Goal: Check status: Check status

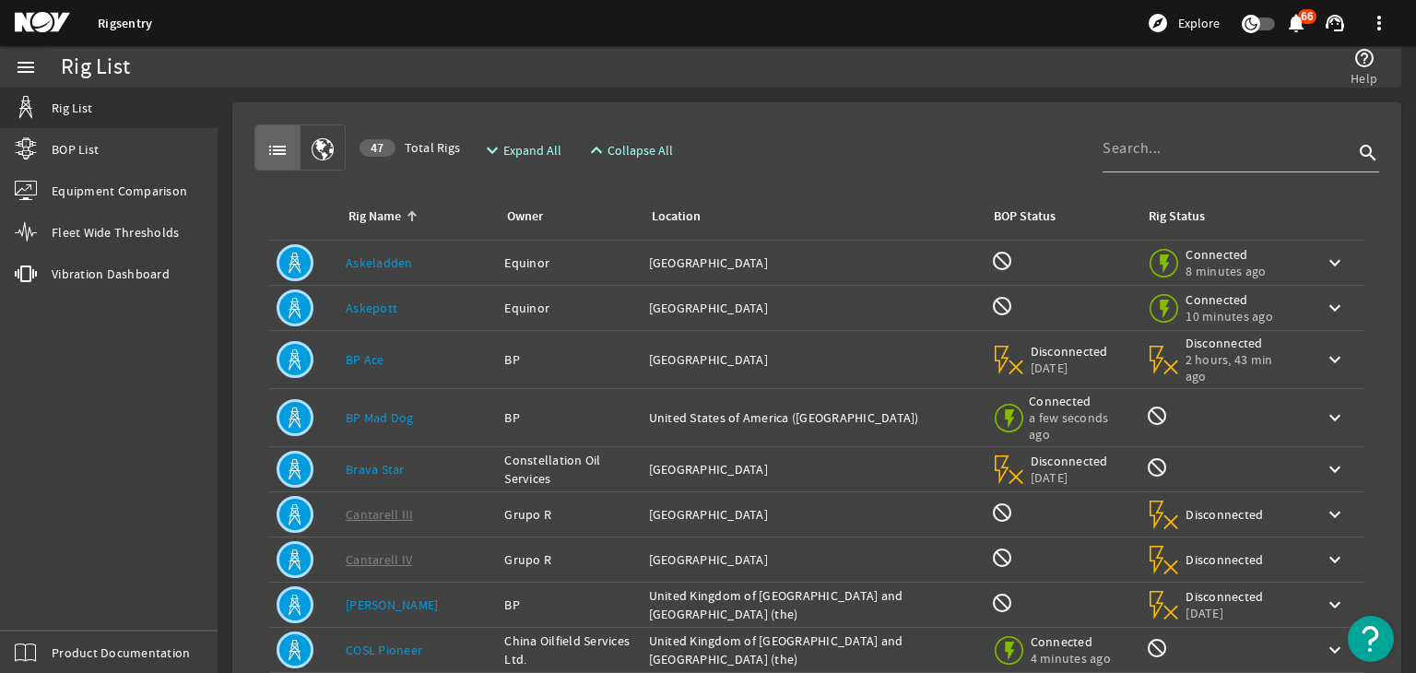
scroll to position [354, 0]
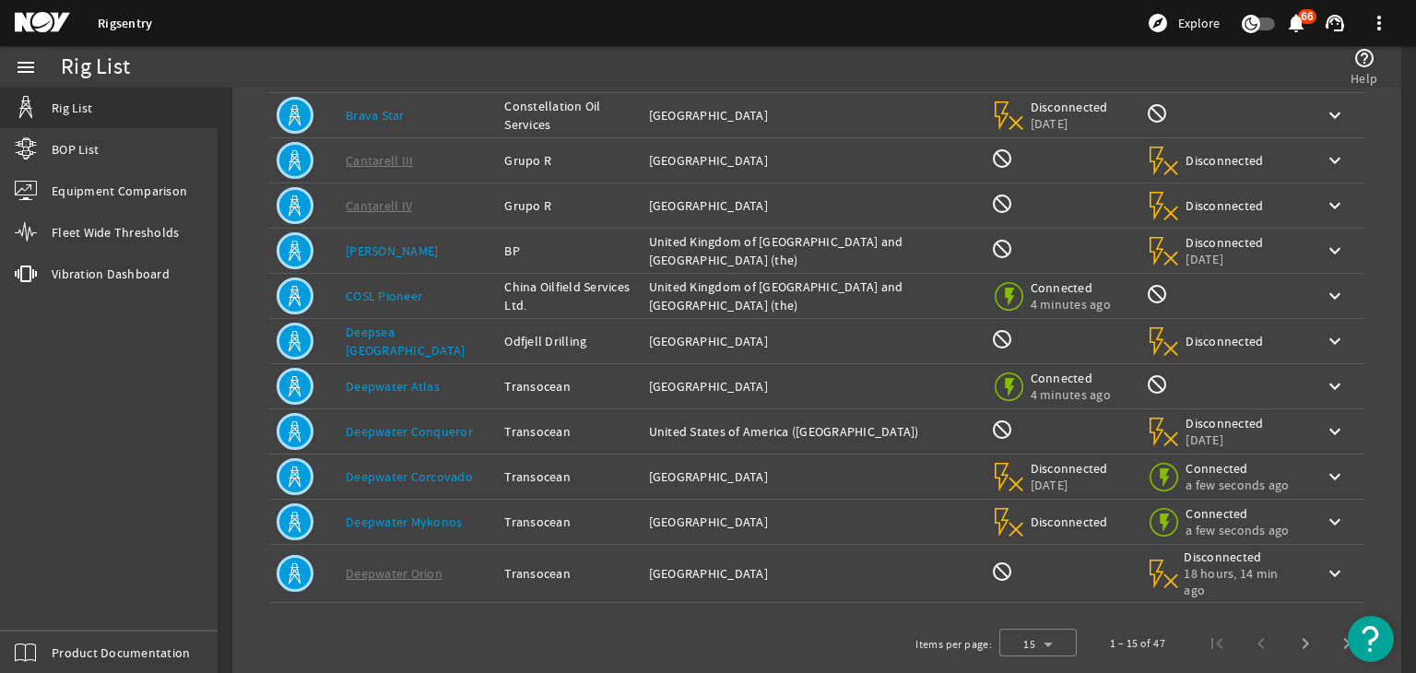
click at [396, 426] on link "Deepwater Conqueror" at bounding box center [409, 431] width 127 height 17
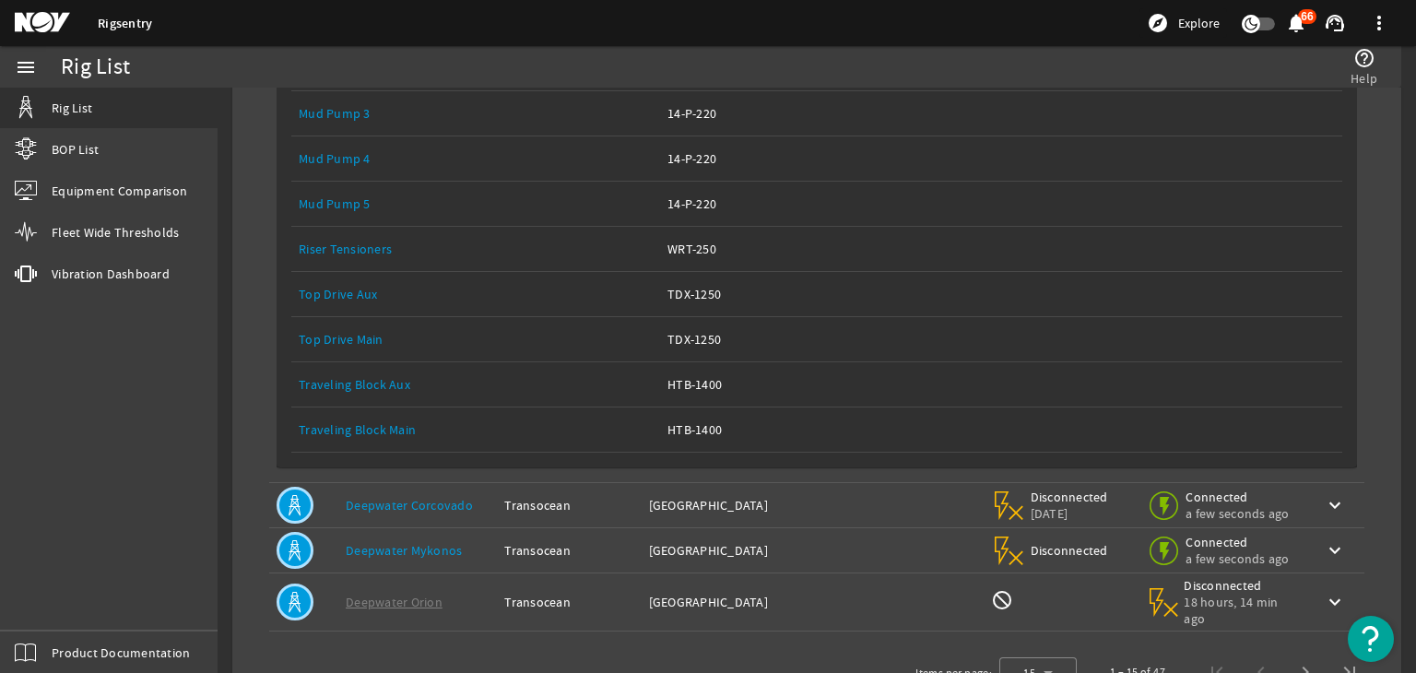
scroll to position [1346, 0]
click at [358, 319] on link "Equipment Name: Top Drive Main" at bounding box center [476, 341] width 354 height 44
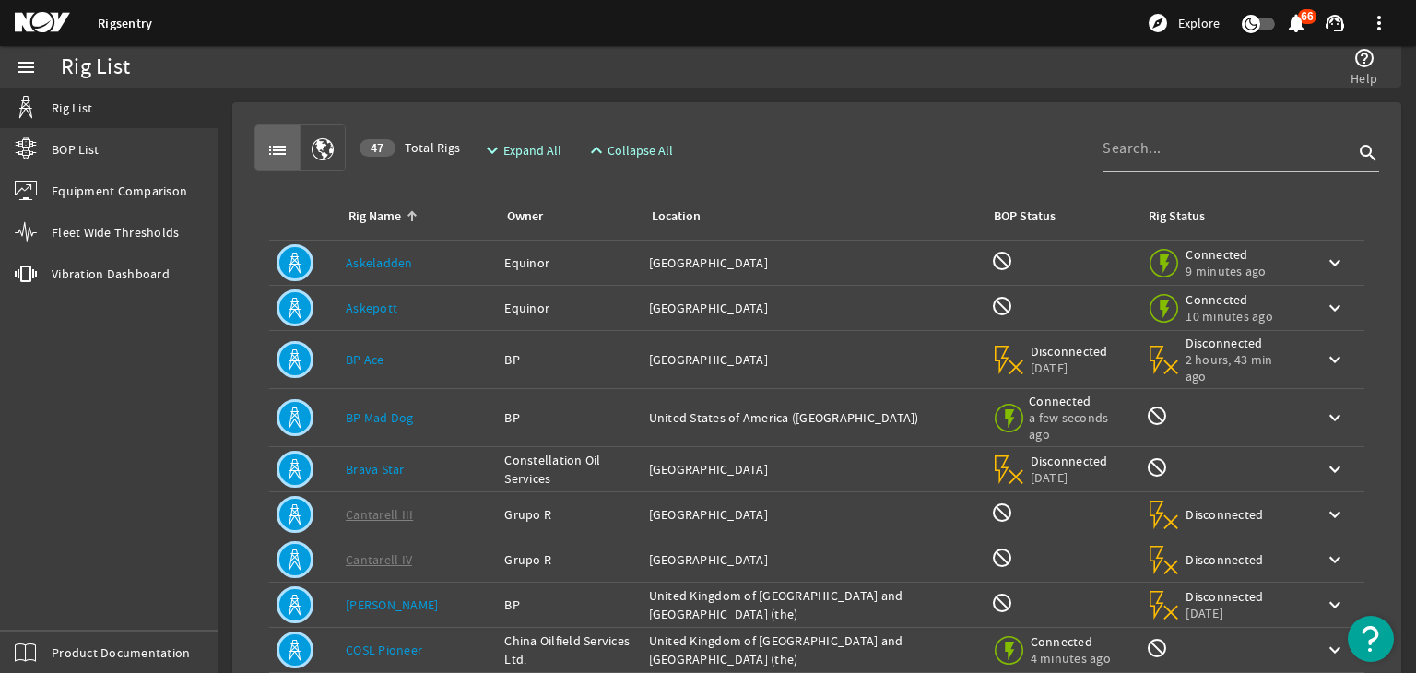
scroll to position [371, 0]
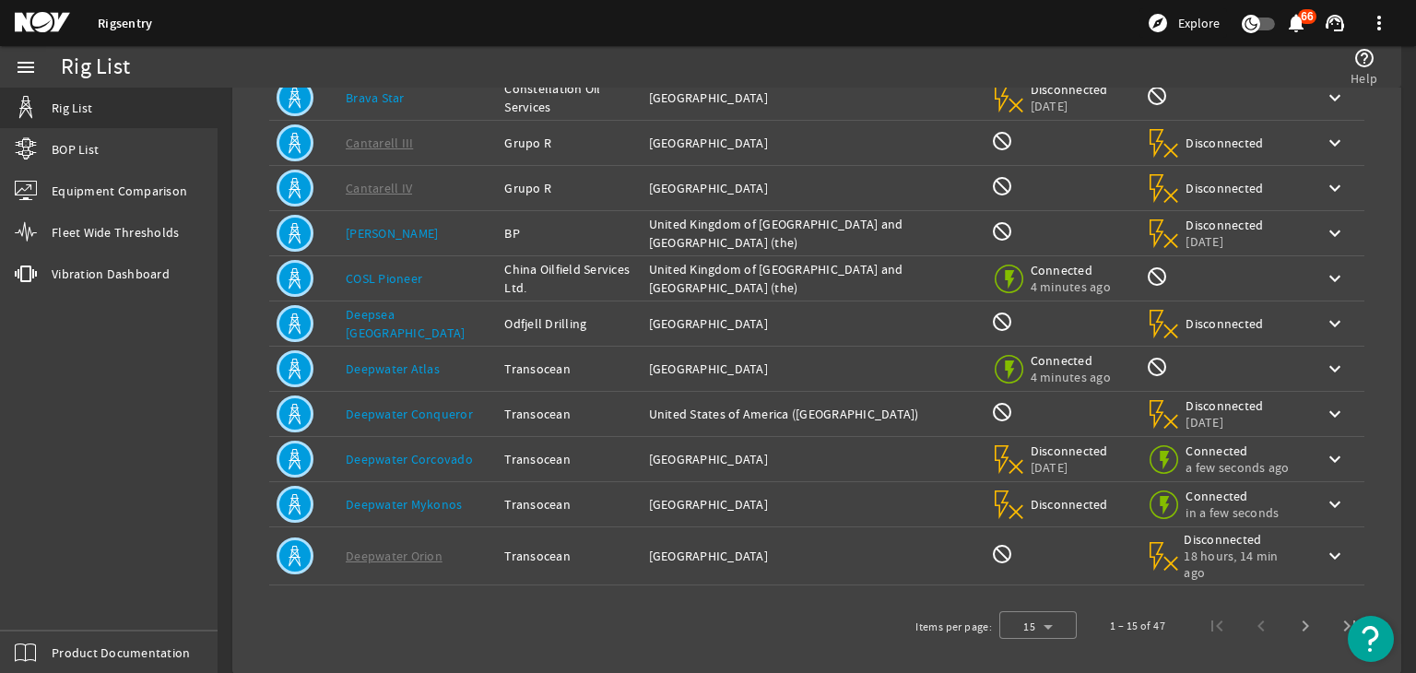
click at [394, 406] on link "Deepwater Conqueror" at bounding box center [409, 414] width 127 height 17
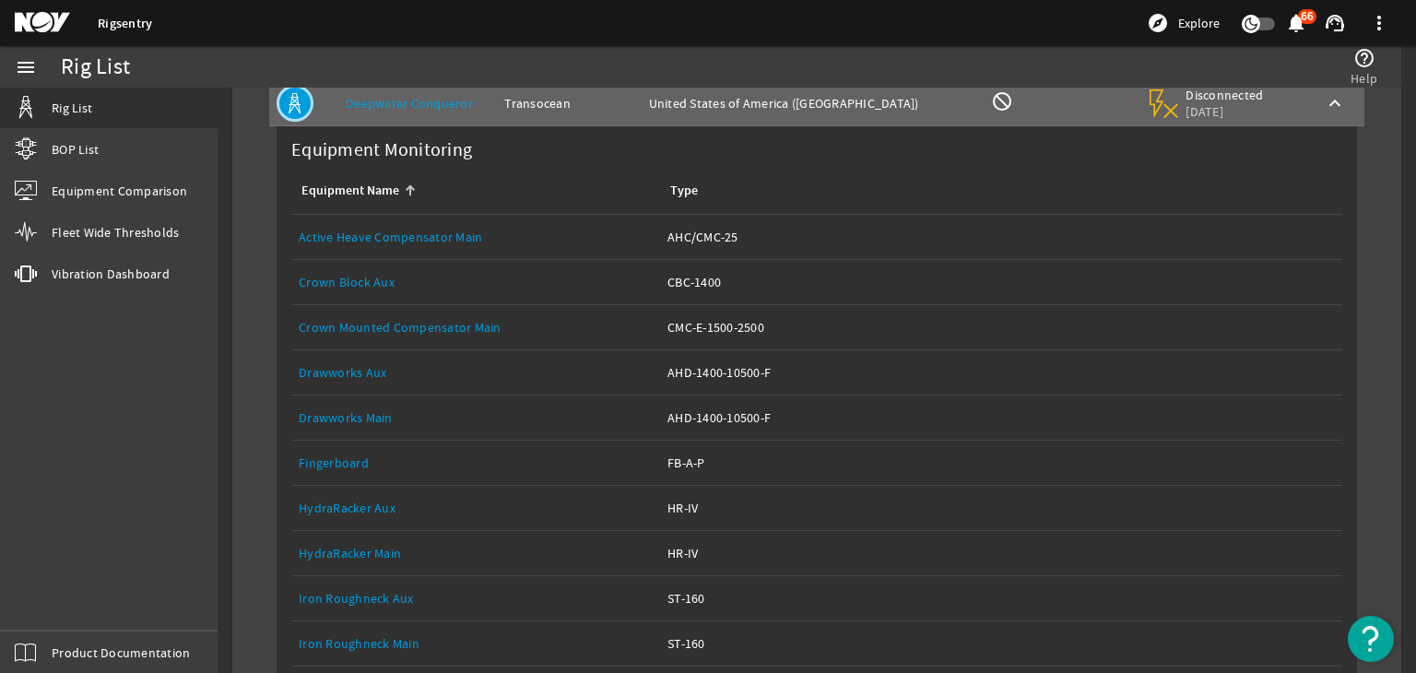
scroll to position [684, 0]
click at [385, 394] on link "Equipment Name: Drawworks Main" at bounding box center [476, 416] width 354 height 44
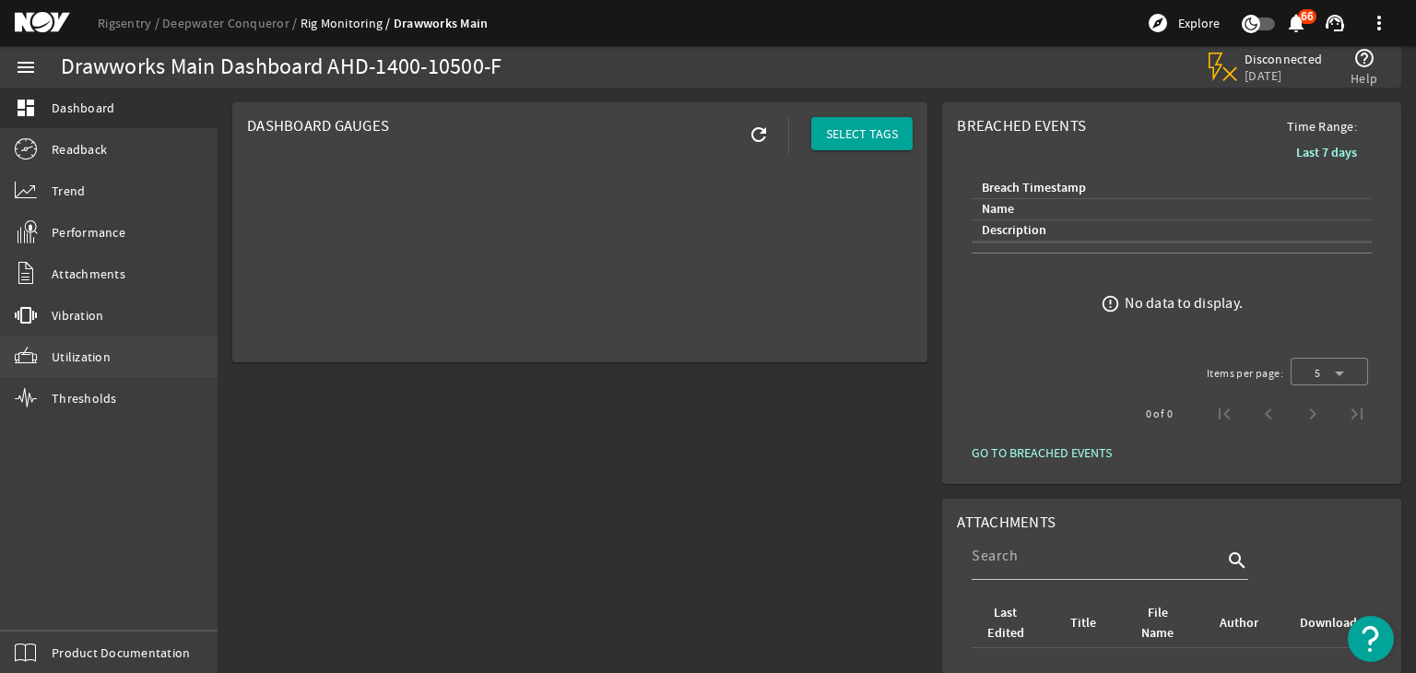
click at [152, 356] on link "Utilization" at bounding box center [108, 356] width 217 height 41
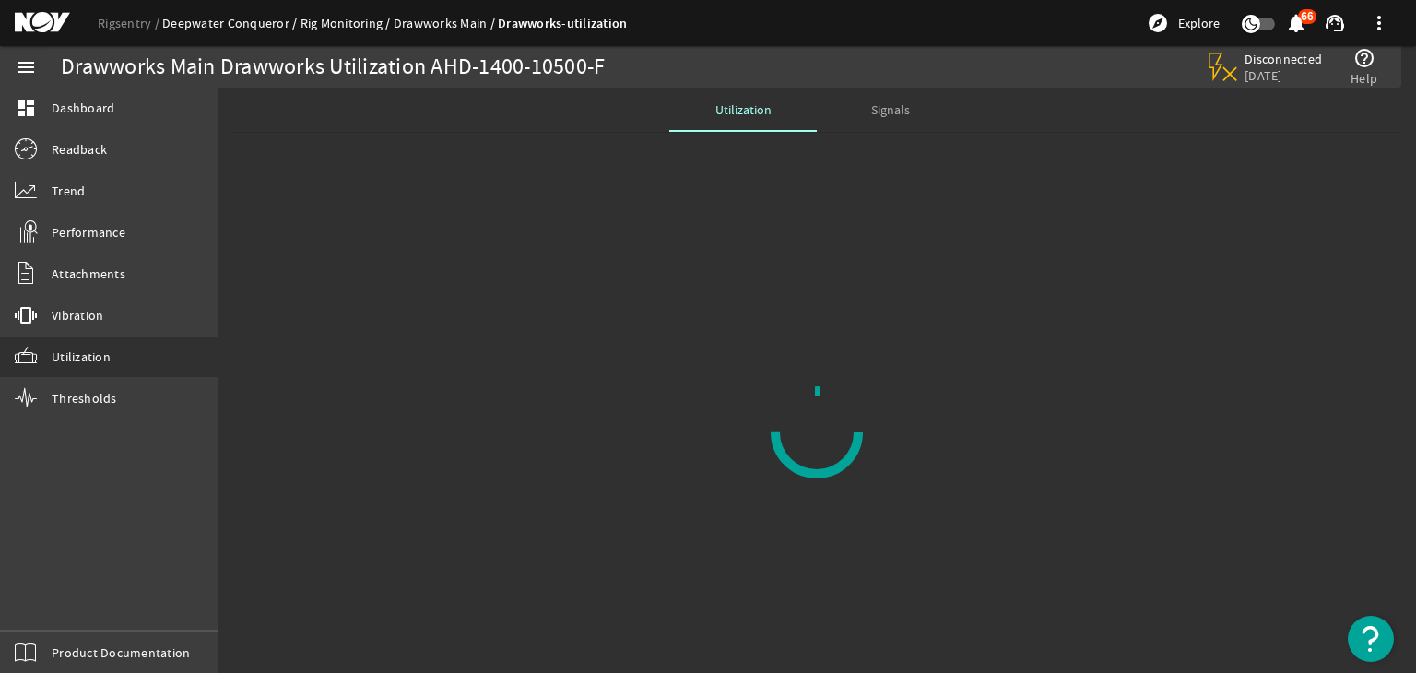
click at [173, 23] on link "Deepwater Conqueror" at bounding box center [231, 23] width 138 height 17
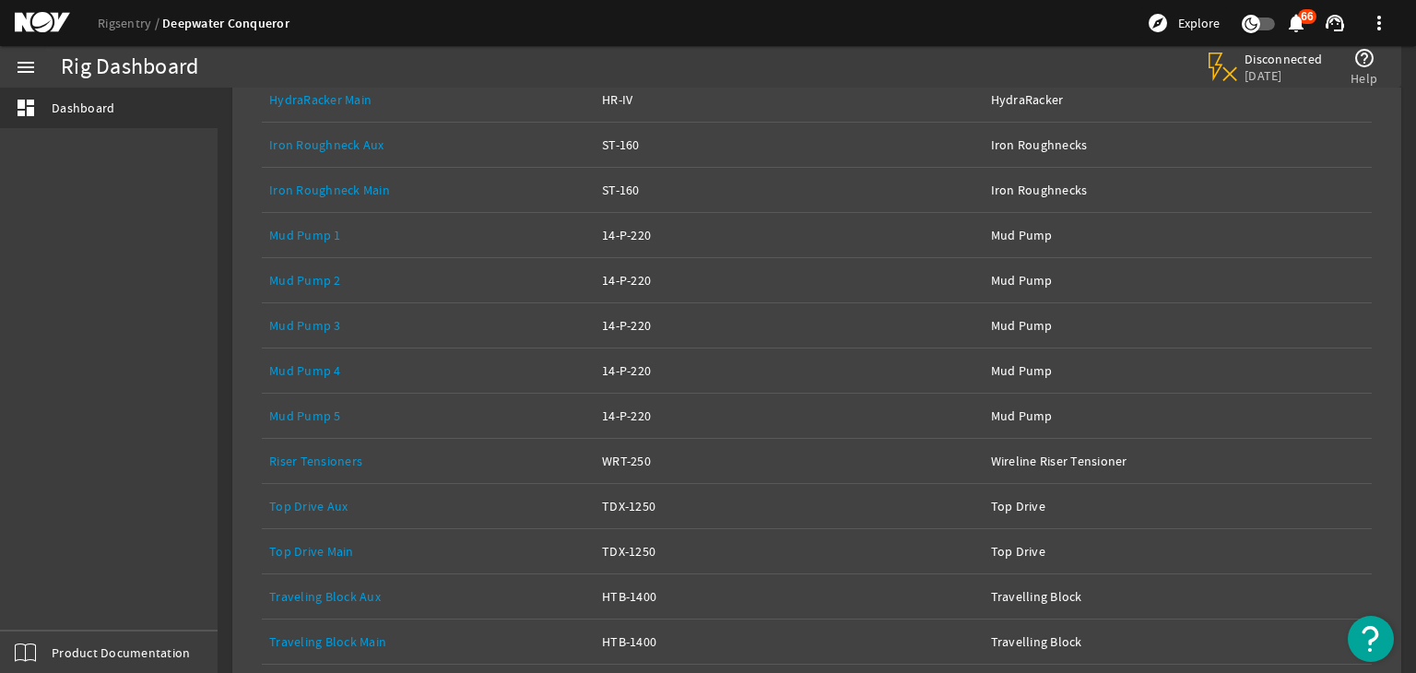
scroll to position [682, 0]
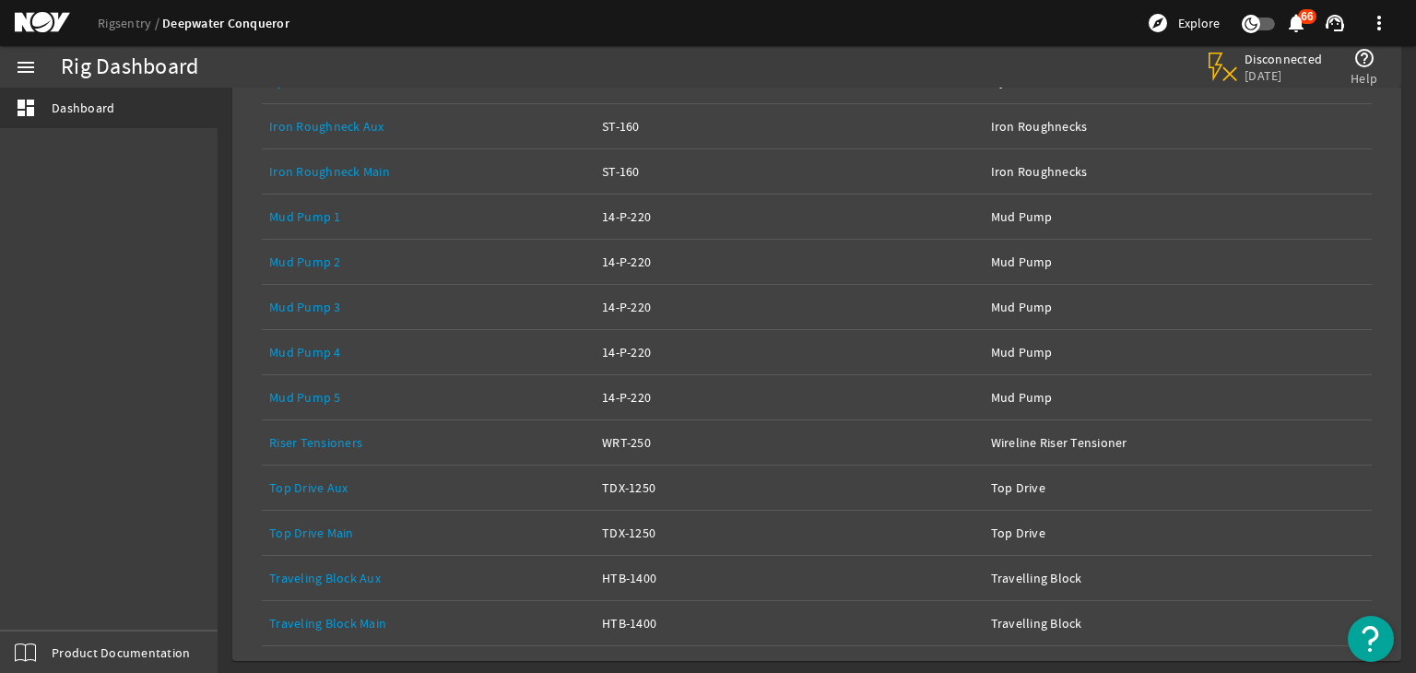
click at [342, 516] on link "Equipment Name: Top Drive Main" at bounding box center [428, 533] width 318 height 44
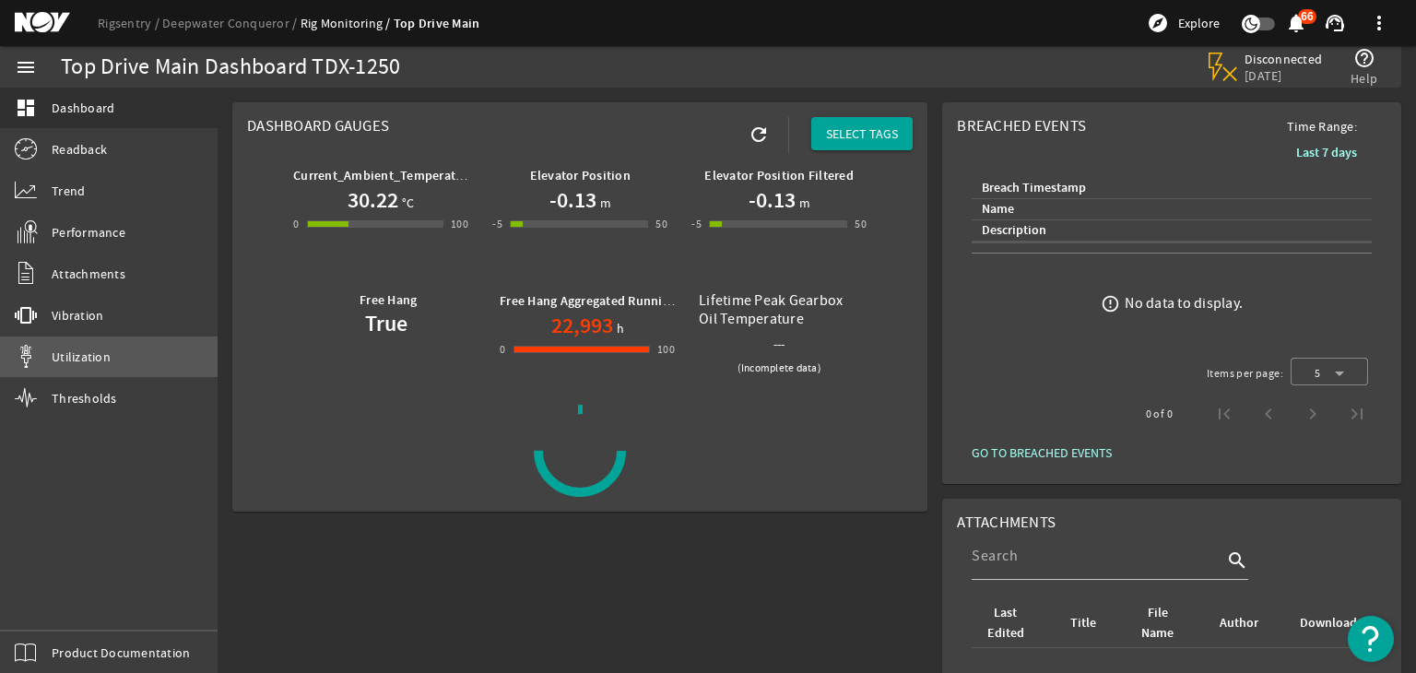
click at [109, 366] on link "Utilization" at bounding box center [108, 356] width 217 height 41
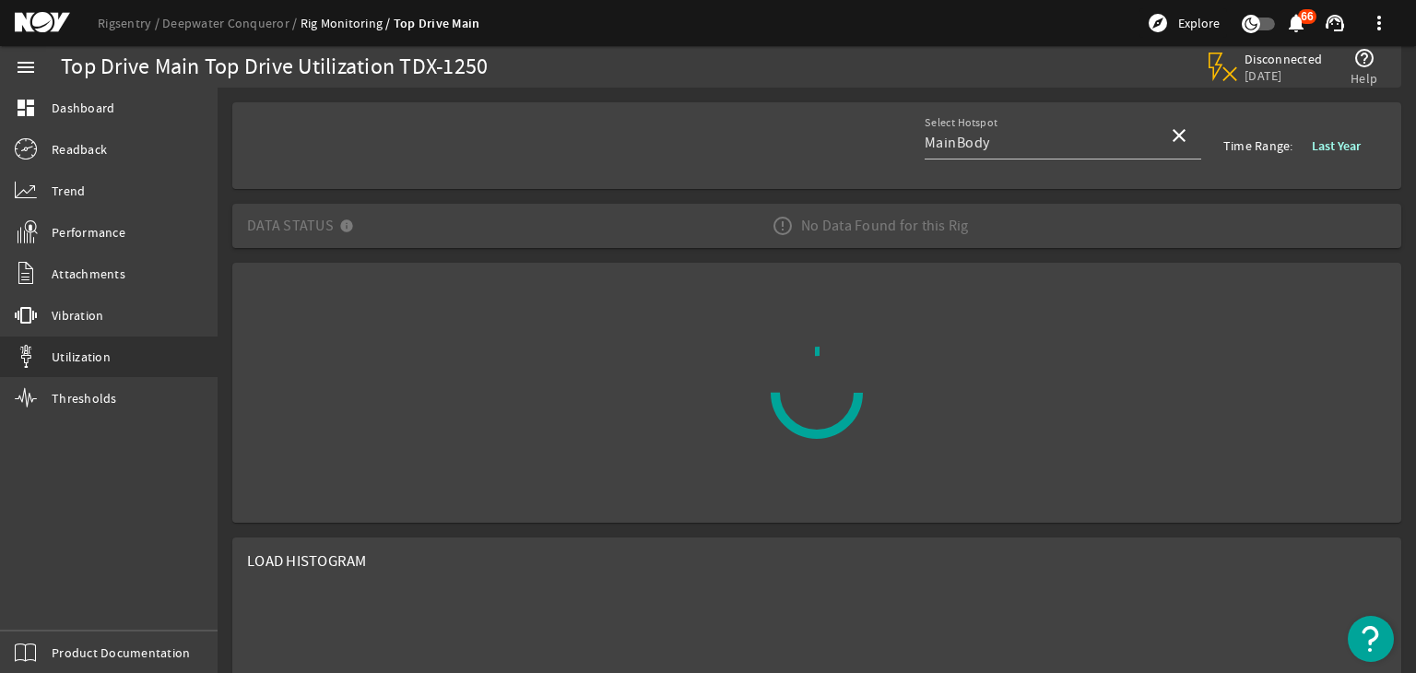
click at [1311, 147] on b "Last Year" at bounding box center [1335, 146] width 49 height 18
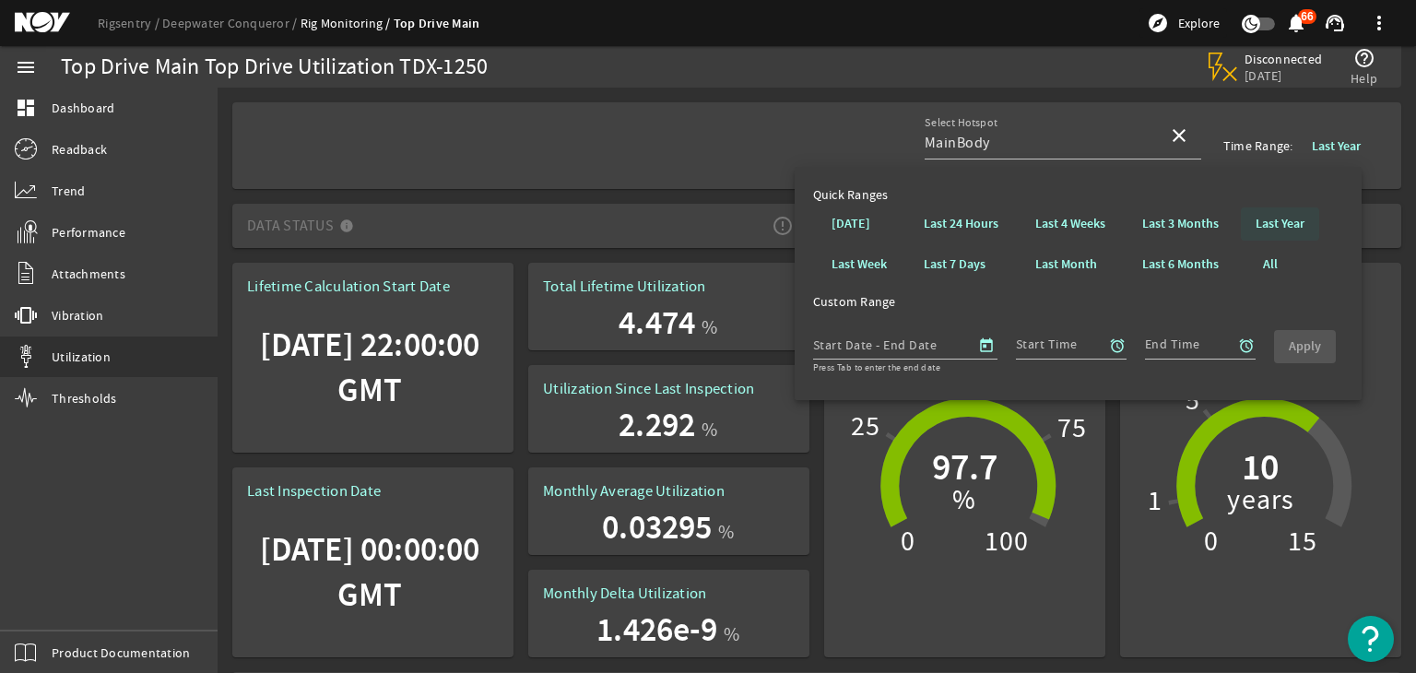
click at [1279, 228] on b "Last Year" at bounding box center [1279, 224] width 49 height 18
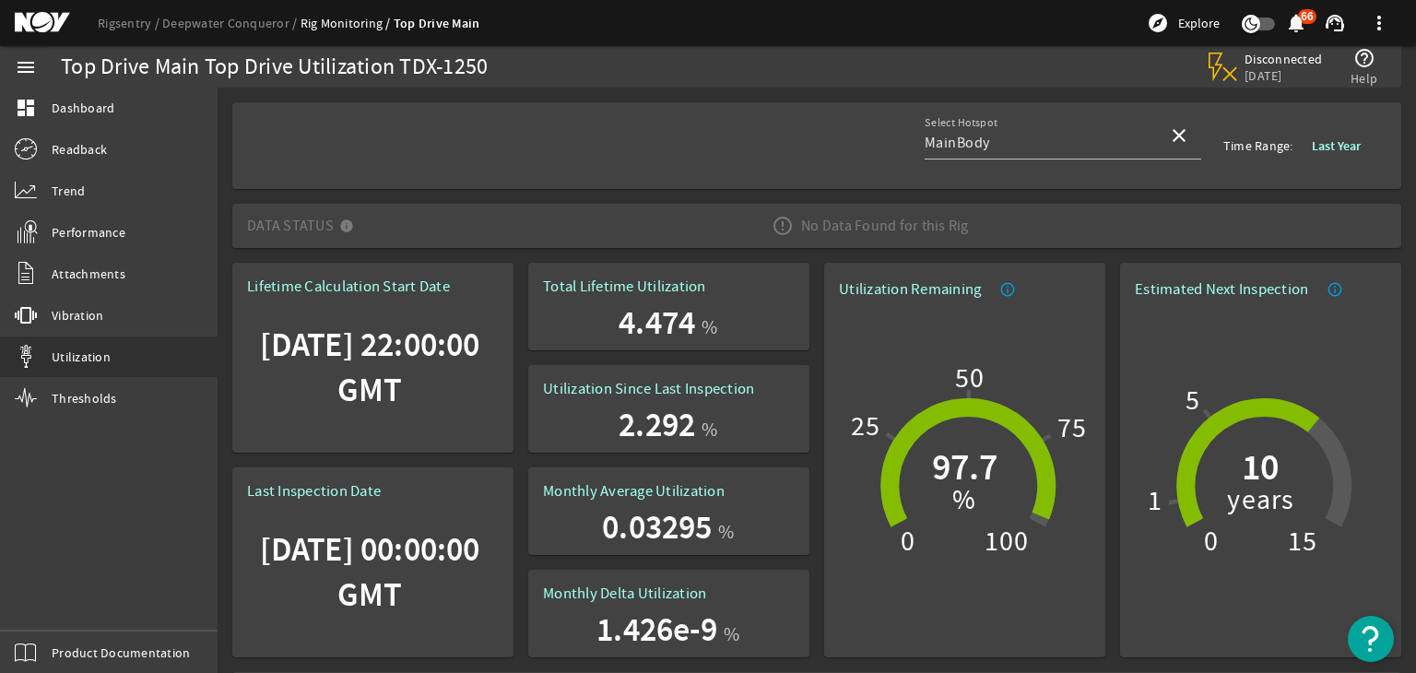
click at [1319, 151] on b "Last Year" at bounding box center [1335, 146] width 49 height 18
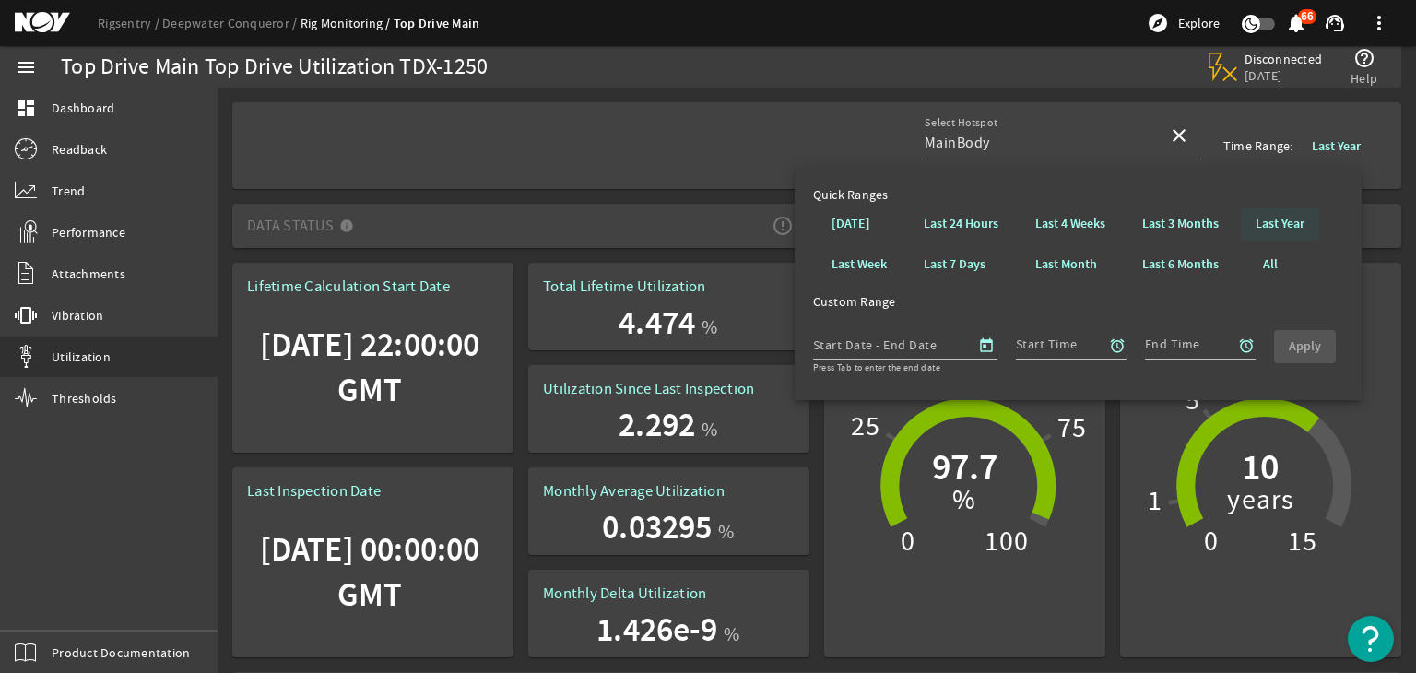
click at [1272, 217] on b "Last Year" at bounding box center [1279, 224] width 49 height 18
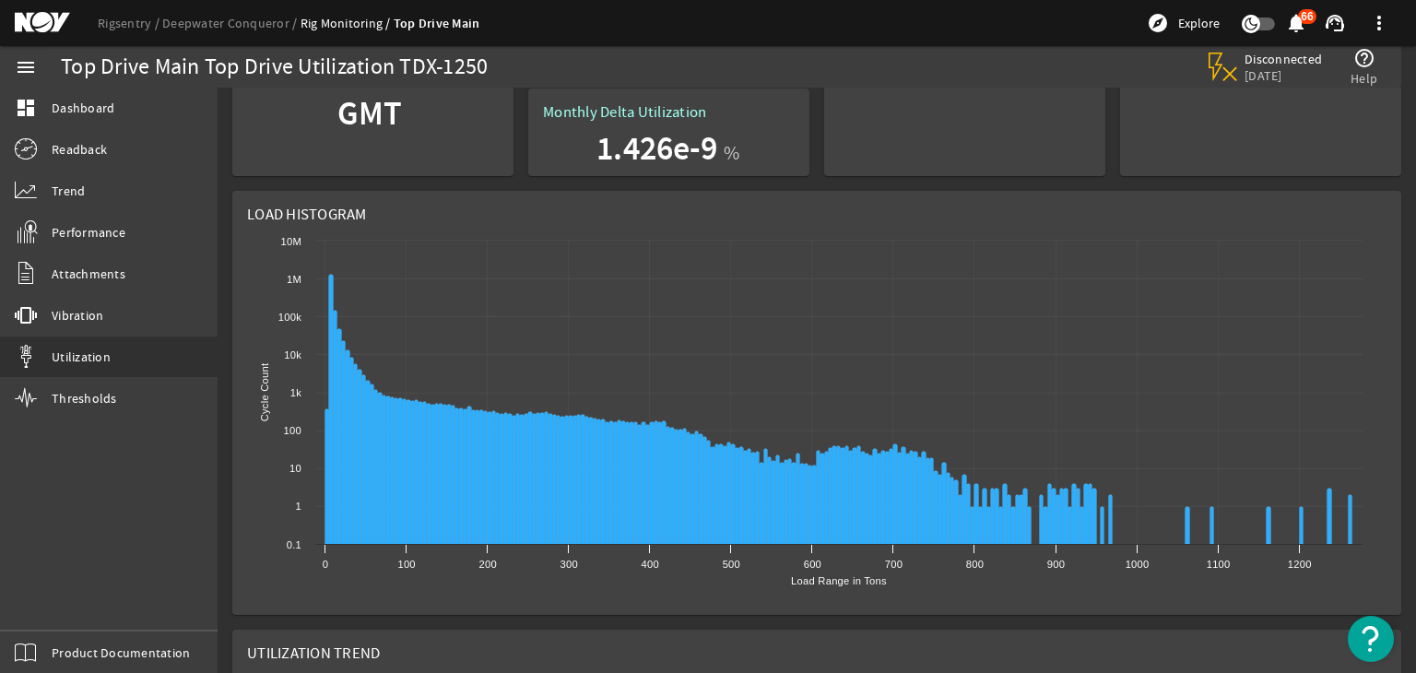
scroll to position [479, 0]
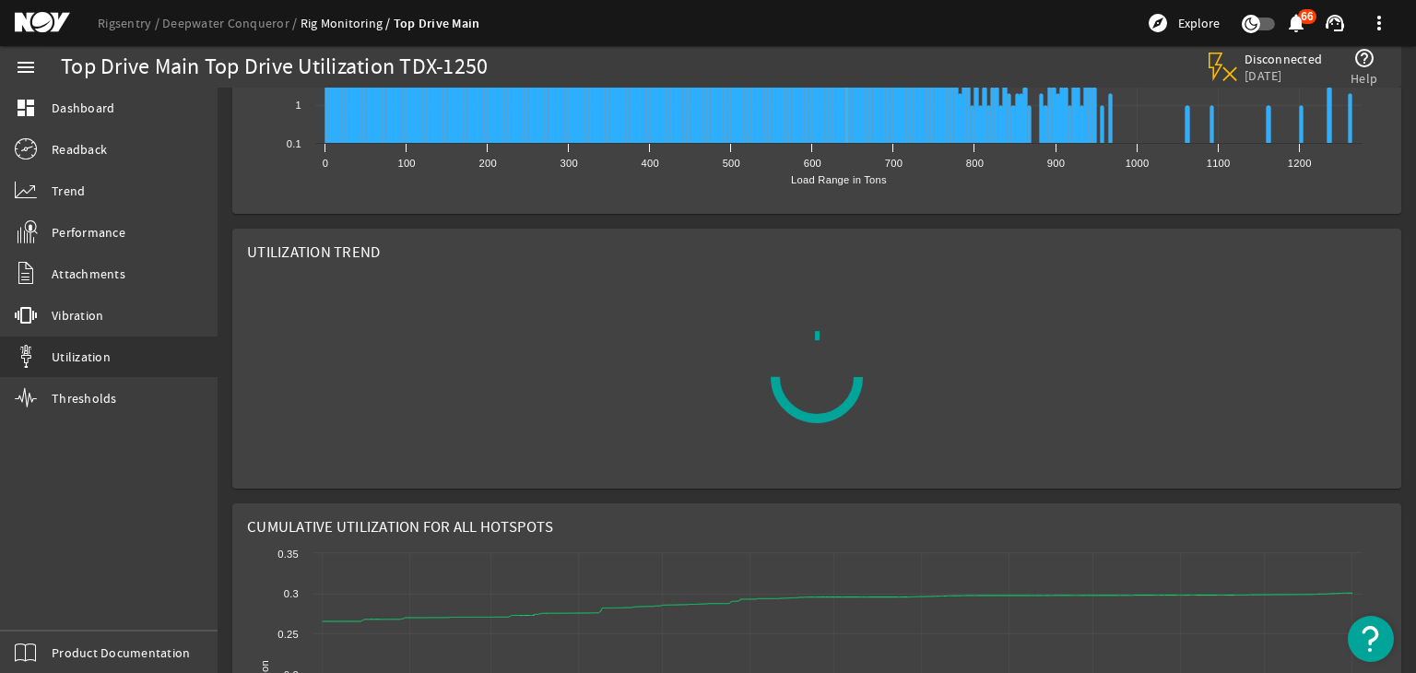
scroll to position [881, 0]
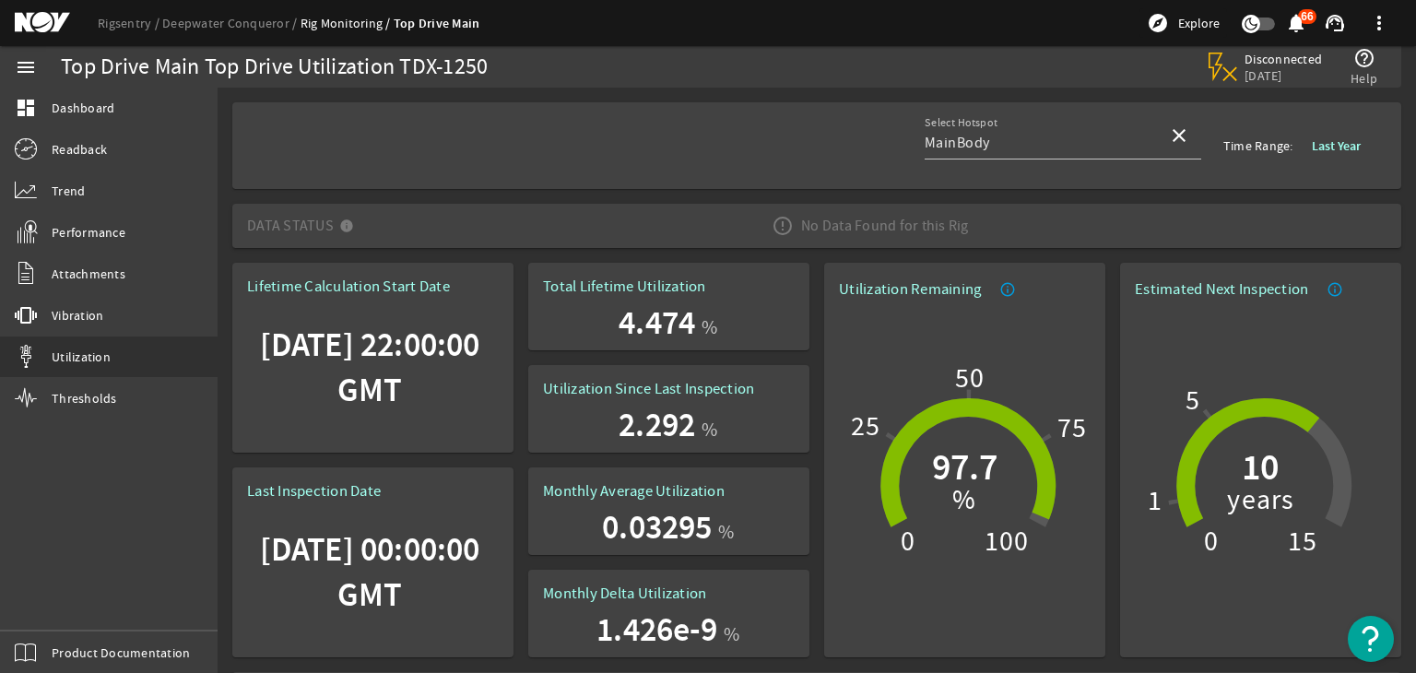
click at [1323, 135] on span at bounding box center [1336, 145] width 78 height 44
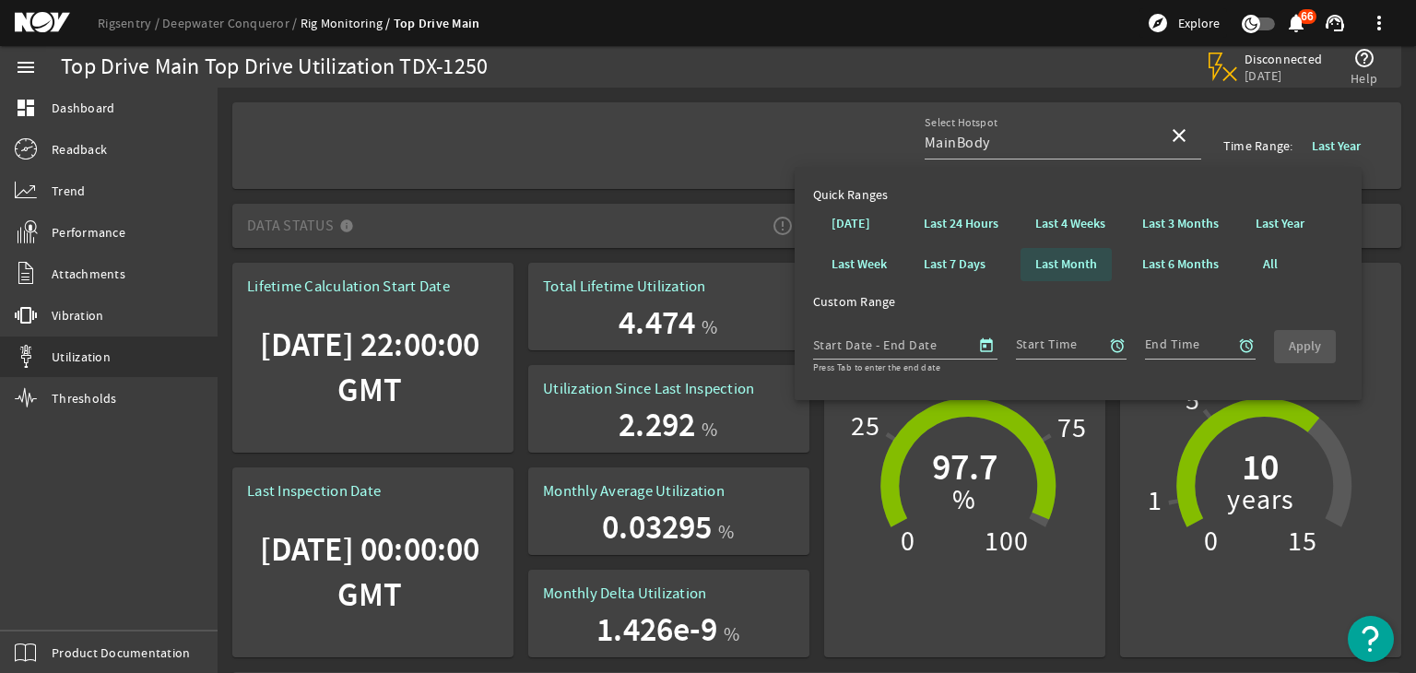
click at [1040, 265] on b "Last Month" at bounding box center [1066, 264] width 62 height 18
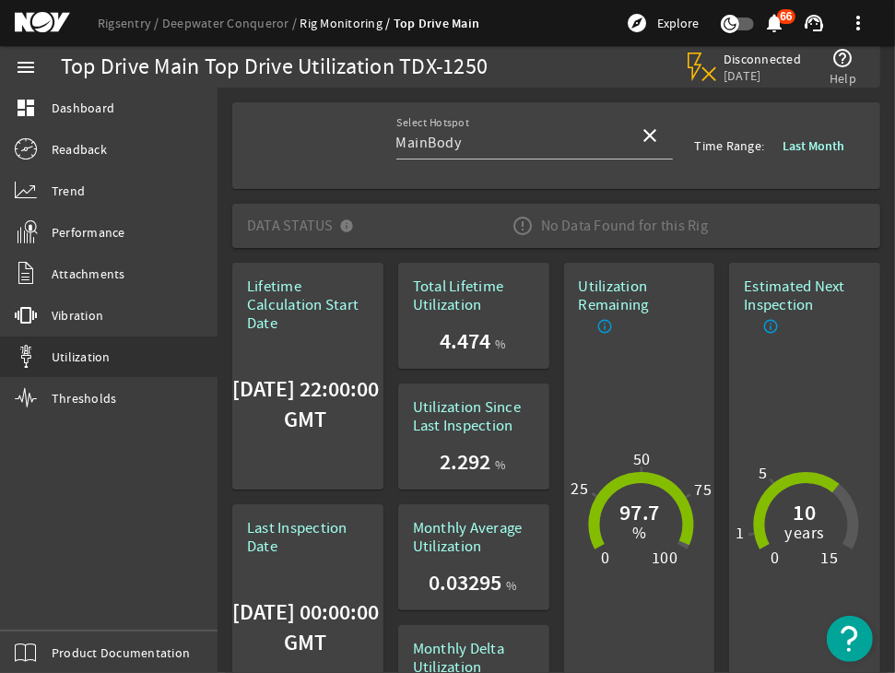
click at [804, 144] on b "Last Month" at bounding box center [813, 146] width 62 height 18
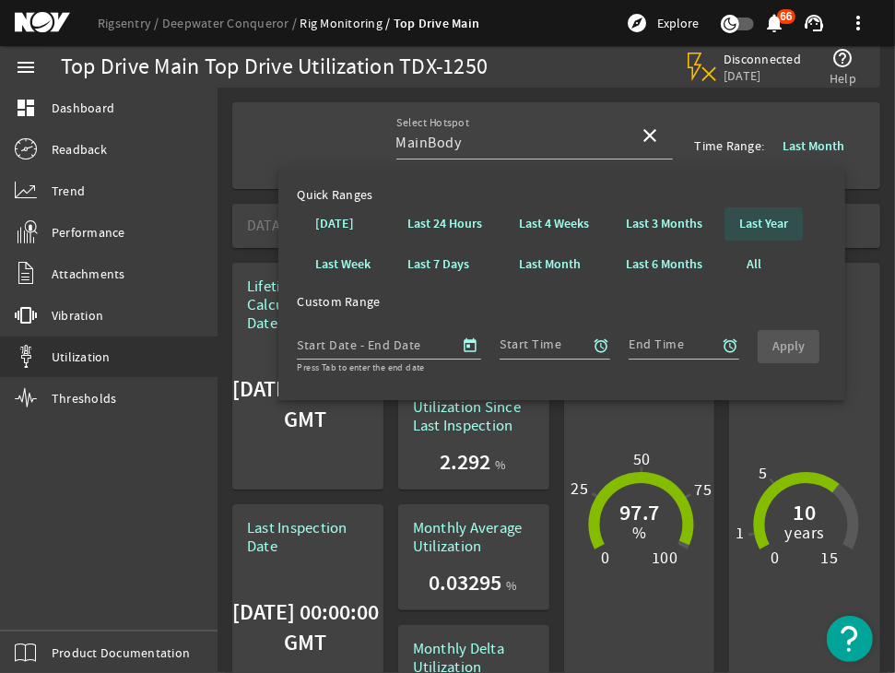
click at [761, 233] on b "Last Year" at bounding box center [763, 224] width 49 height 18
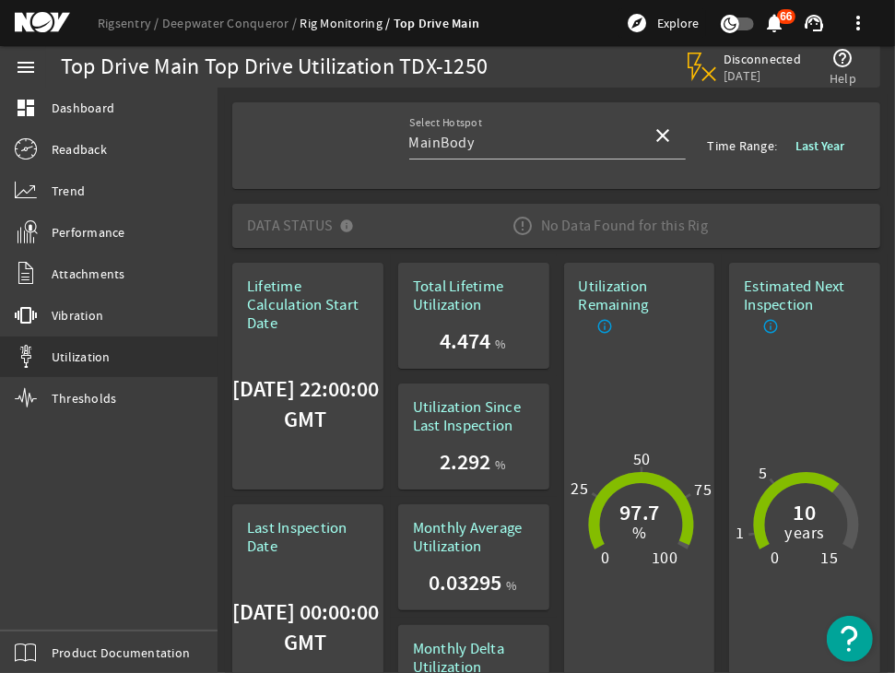
scroll to position [884, 0]
